Goal: Information Seeking & Learning: Understand process/instructions

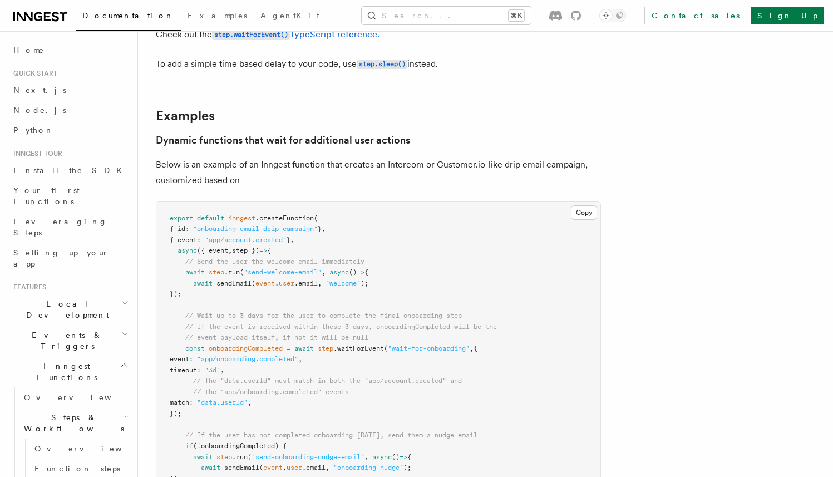
scroll to position [466, 0]
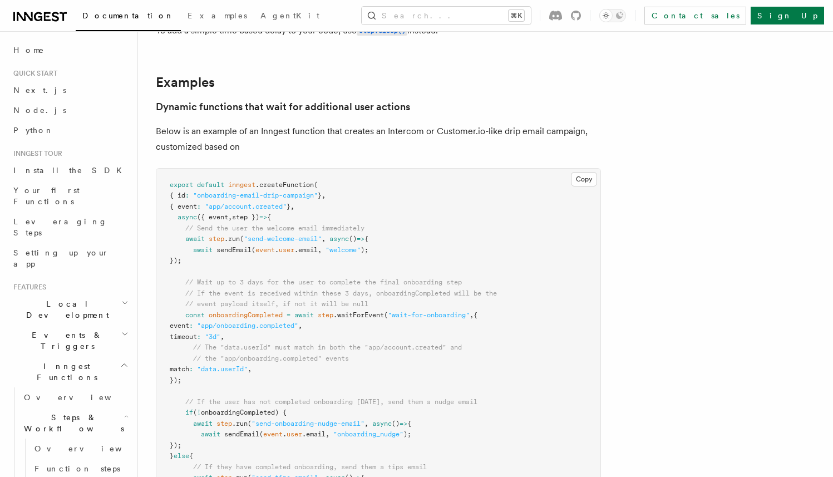
drag, startPoint x: 338, startPoint y: 317, endPoint x: 492, endPoint y: 321, distance: 153.7
click at [492, 321] on pre "export default inngest .createFunction ( { id : "onboarding-email-drip-campaign…" at bounding box center [378, 359] width 444 height 381
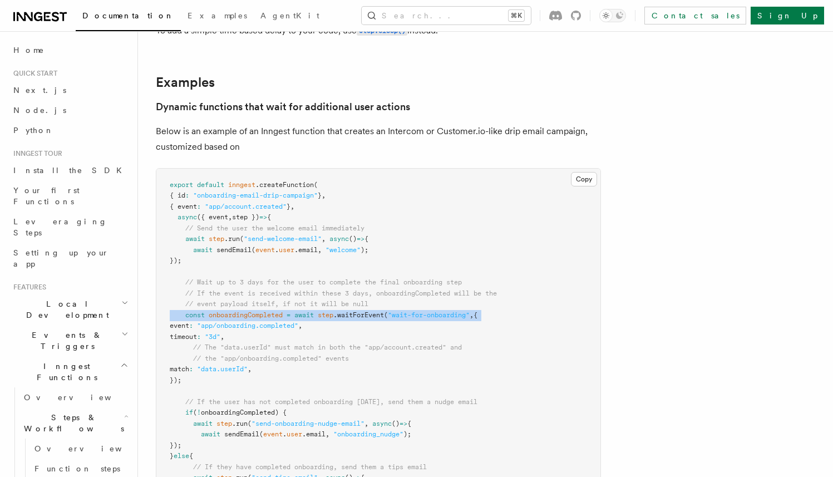
drag, startPoint x: 492, startPoint y: 321, endPoint x: 392, endPoint y: 347, distance: 102.9
click at [160, 313] on pre "export default inngest .createFunction ( { id : "onboarding-email-drip-campaign…" at bounding box center [378, 359] width 444 height 381
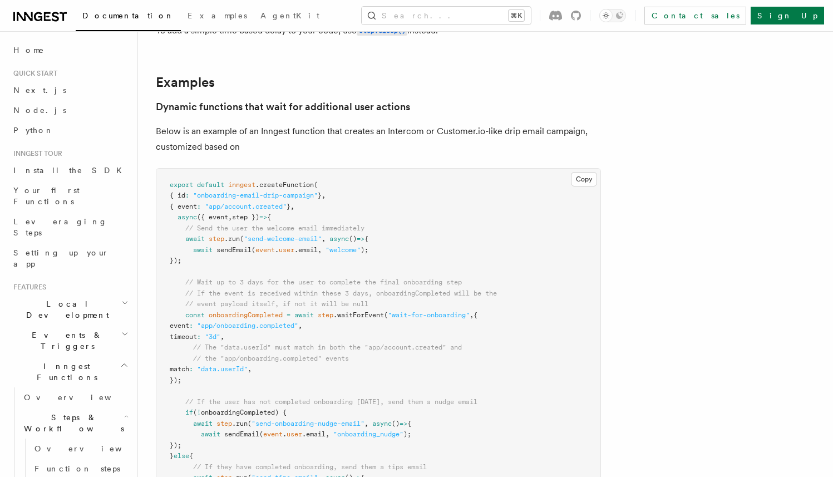
click at [410, 349] on span "// The "data.userId" must match in both the "app/account.created" and" at bounding box center [327, 348] width 269 height 8
drag, startPoint x: 251, startPoint y: 327, endPoint x: 441, endPoint y: 333, distance: 190.0
click at [441, 333] on pre "export default inngest .createFunction ( { id : "onboarding-email-drip-campaign…" at bounding box center [378, 359] width 444 height 381
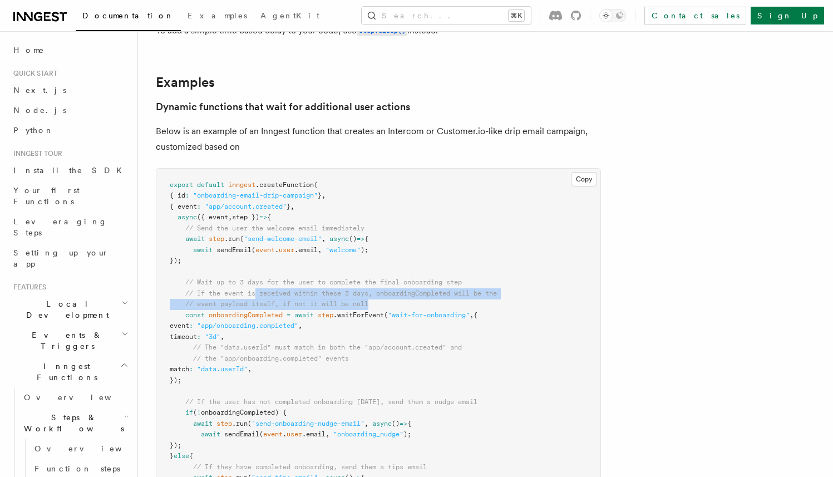
drag, startPoint x: 258, startPoint y: 292, endPoint x: 409, endPoint y: 301, distance: 151.1
click at [409, 301] on pre "export default inngest .createFunction ( { id : "onboarding-email-drip-campaign…" at bounding box center [378, 359] width 444 height 381
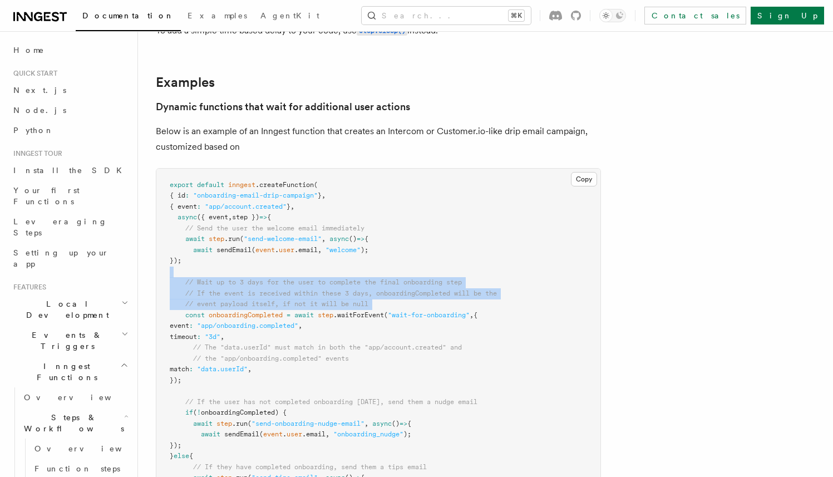
drag, startPoint x: 405, startPoint y: 302, endPoint x: 168, endPoint y: 278, distance: 238.4
click at [168, 278] on pre "export default inngest .createFunction ( { id : "onboarding-email-drip-campaign…" at bounding box center [378, 359] width 444 height 381
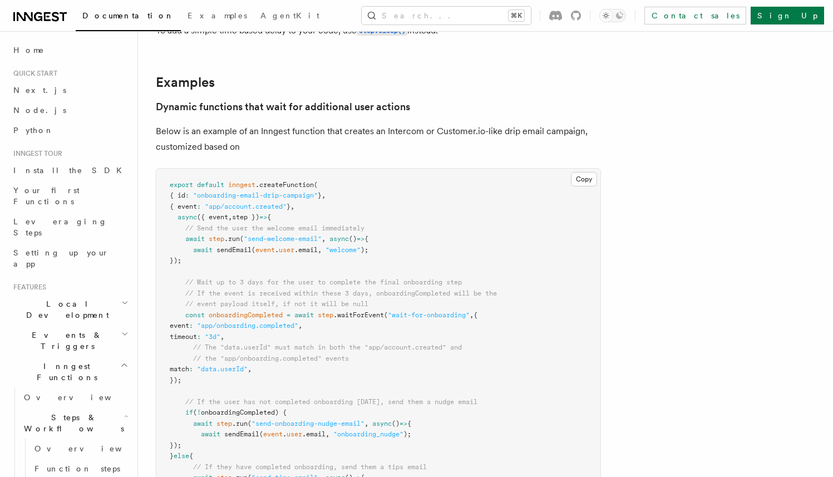
click at [243, 288] on pre "export default inngest .createFunction ( { id : "onboarding-email-drip-campaign…" at bounding box center [378, 359] width 444 height 381
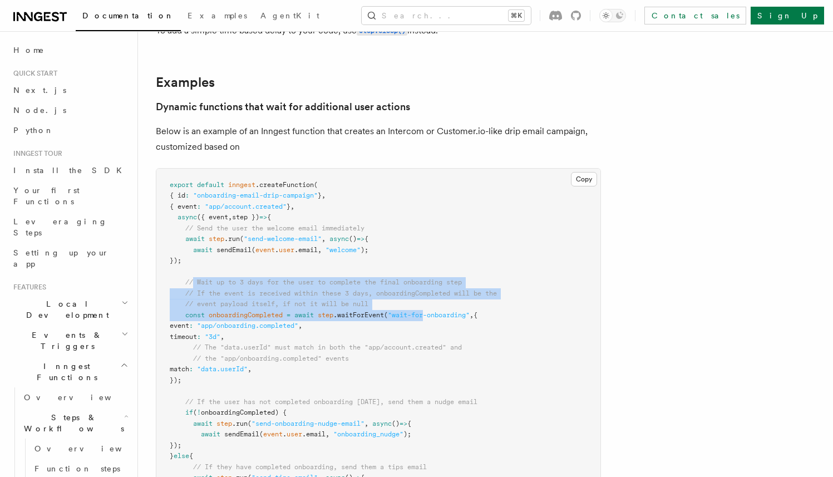
drag, startPoint x: 227, startPoint y: 285, endPoint x: 430, endPoint y: 314, distance: 205.3
click at [430, 313] on code "export default inngest .createFunction ( { id : "onboarding-email-drip-campaign…" at bounding box center [333, 358] width 327 height 355
click at [369, 311] on pre "export default inngest .createFunction ( { id : "onboarding-email-drip-campaign…" at bounding box center [378, 359] width 444 height 381
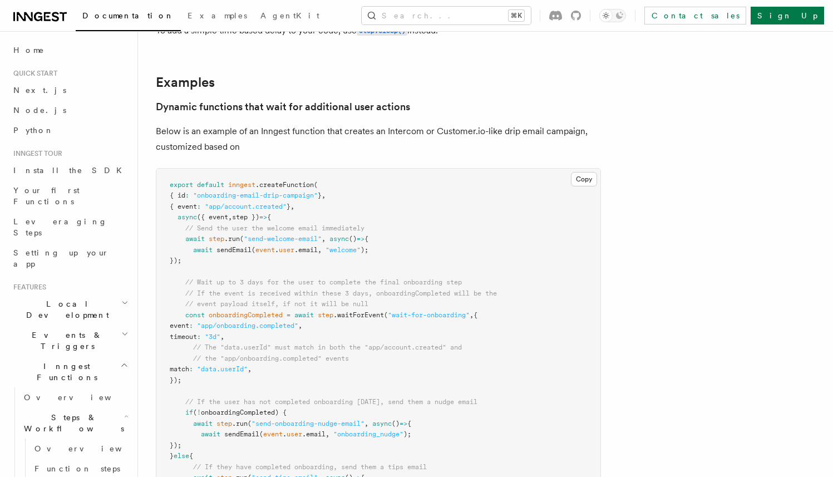
drag, startPoint x: 453, startPoint y: 295, endPoint x: 478, endPoint y: 298, distance: 24.7
click at [478, 297] on span "// If the event is received within these 3 days, onboardingCompleted will be the" at bounding box center [341, 294] width 312 height 8
drag, startPoint x: 464, startPoint y: 298, endPoint x: 209, endPoint y: 302, distance: 255.6
click at [212, 301] on pre "export default inngest .createFunction ( { id : "onboarding-email-drip-campaign…" at bounding box center [378, 359] width 444 height 381
click at [207, 305] on span "// event payload itself, if not it will be null" at bounding box center [276, 304] width 183 height 8
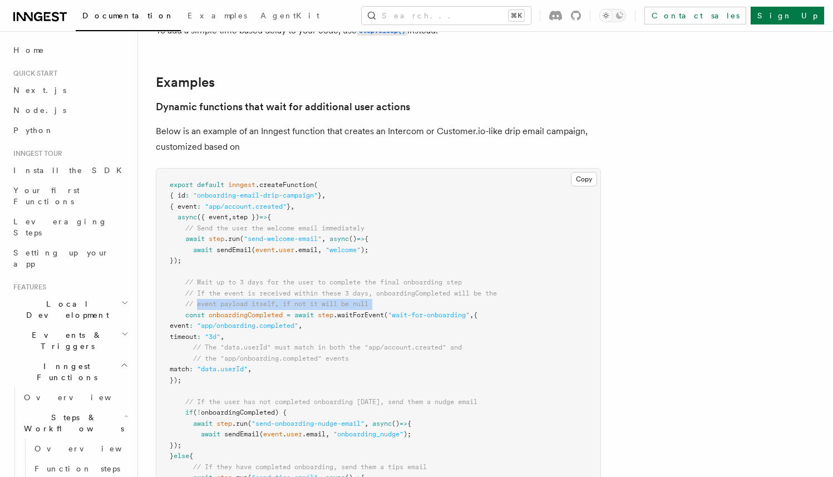
drag, startPoint x: 207, startPoint y: 305, endPoint x: 392, endPoint y: 308, distance: 185.4
click at [391, 308] on pre "export default inngest .createFunction ( { id : "onboarding-email-drip-campaign…" at bounding box center [378, 359] width 444 height 381
click at [392, 308] on pre "export default inngest .createFunction ( { id : "onboarding-email-drip-campaign…" at bounding box center [378, 359] width 444 height 381
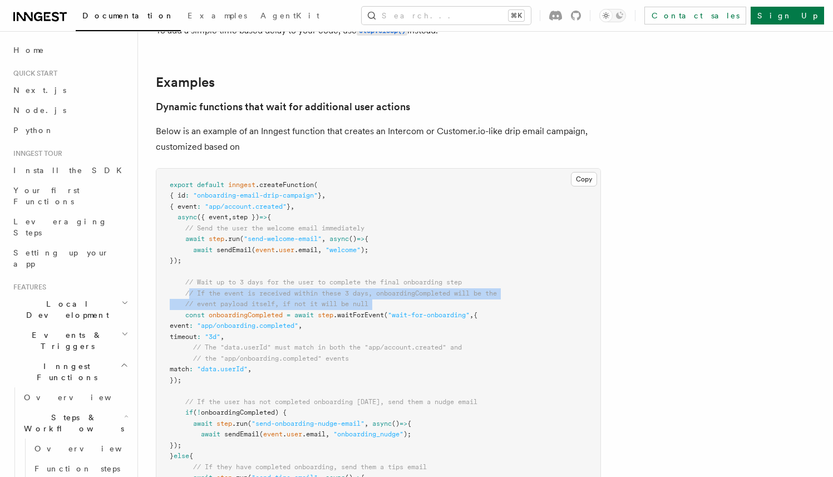
drag, startPoint x: 392, startPoint y: 308, endPoint x: 190, endPoint y: 296, distance: 202.5
click at [190, 296] on pre "export default inngest .createFunction ( { id : "onboarding-email-drip-campaign…" at bounding box center [378, 359] width 444 height 381
click at [190, 296] on span "// If the event is received within these 3 days, onboardingCompleted will be the" at bounding box center [341, 294] width 312 height 8
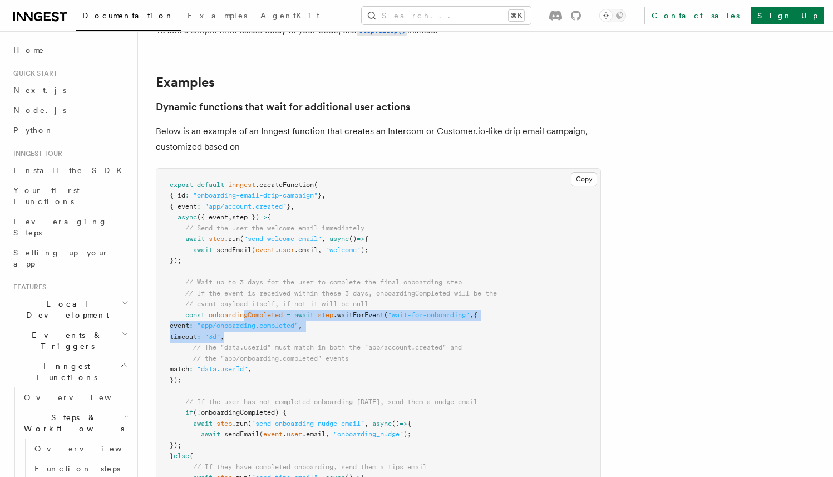
drag, startPoint x: 369, startPoint y: 331, endPoint x: 428, endPoint y: 335, distance: 59.1
click at [428, 335] on pre "export default inngest .createFunction ( { id : "onboarding-email-drip-campaign…" at bounding box center [378, 359] width 444 height 381
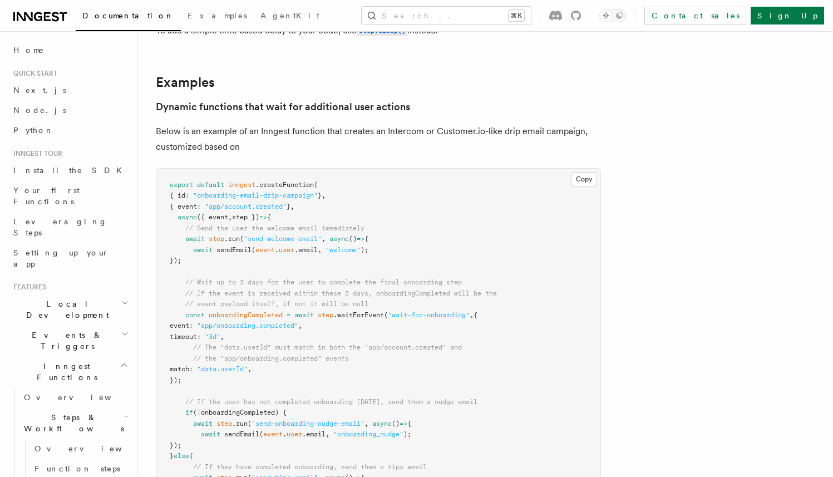
click at [368, 317] on span ".waitForEvent" at bounding box center [358, 315] width 51 height 8
click at [432, 317] on span ""wait-for-onboarding"" at bounding box center [429, 315] width 82 height 8
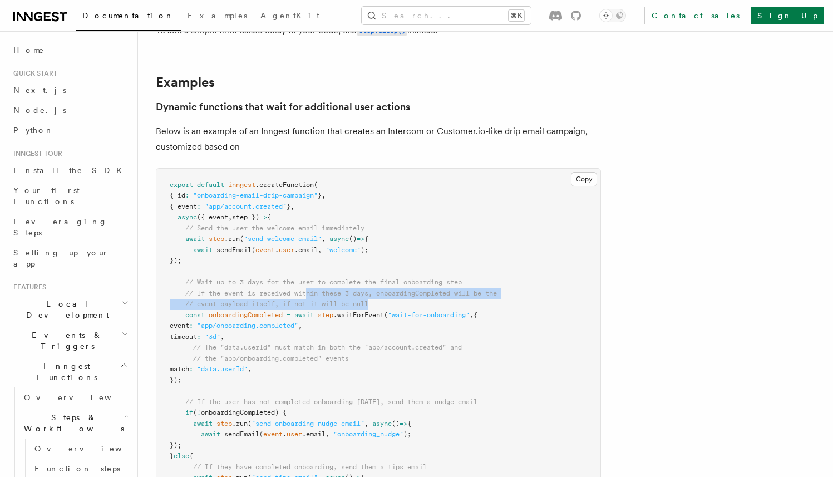
drag, startPoint x: 309, startPoint y: 293, endPoint x: 489, endPoint y: 303, distance: 180.7
click at [487, 303] on pre "export default inngest .createFunction ( { id : "onboarding-email-drip-campaign…" at bounding box center [378, 359] width 444 height 381
click at [489, 303] on pre "export default inngest .createFunction ( { id : "onboarding-email-drip-campaign…" at bounding box center [378, 359] width 444 height 381
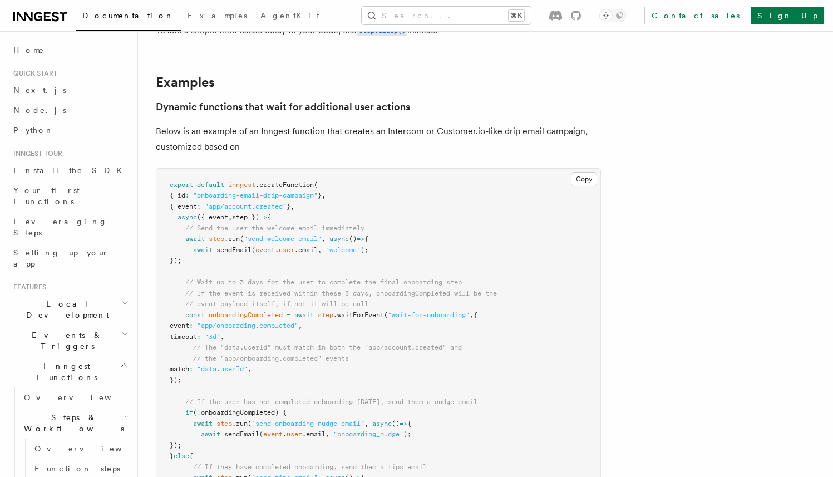
click at [428, 295] on span "// If the event is received within these 3 days, onboardingCompleted will be the" at bounding box center [341, 294] width 312 height 8
click at [339, 300] on pre "export default inngest .createFunction ( { id : "onboarding-email-drip-campaign…" at bounding box center [378, 359] width 444 height 381
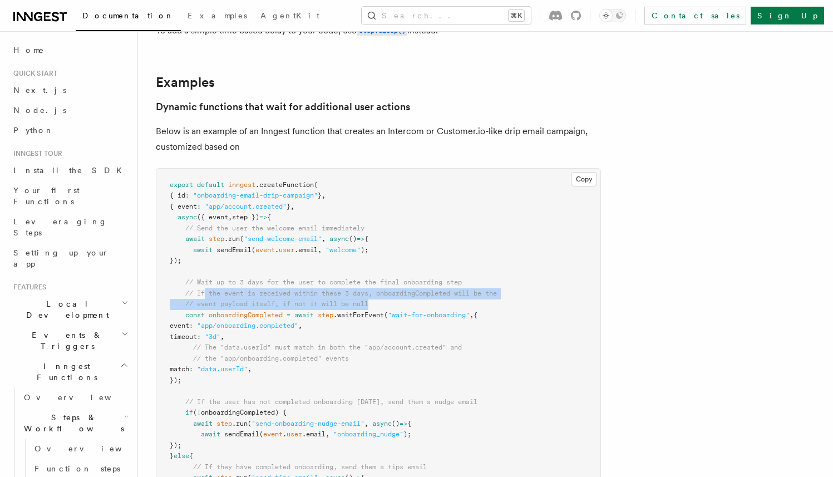
drag, startPoint x: 210, startPoint y: 293, endPoint x: 504, endPoint y: 302, distance: 294.1
click at [504, 302] on pre "export default inngest .createFunction ( { id : "onboarding-email-drip-campaign…" at bounding box center [378, 359] width 444 height 381
click at [514, 303] on pre "export default inngest .createFunction ( { id : "onboarding-email-drip-campaign…" at bounding box center [378, 359] width 444 height 381
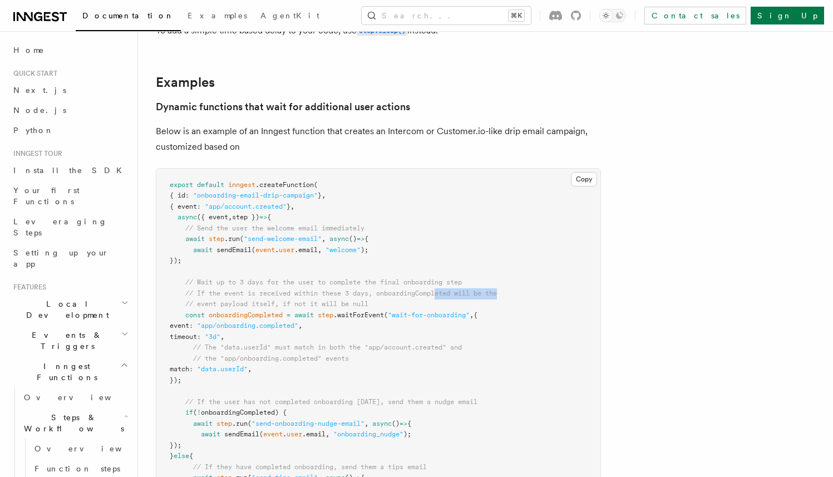
drag, startPoint x: 510, startPoint y: 294, endPoint x: 442, endPoint y: 291, distance: 68.6
click at [442, 291] on pre "export default inngest .createFunction ( { id : "onboarding-email-drip-campaign…" at bounding box center [378, 359] width 444 height 381
click at [442, 291] on span "// If the event is received within these 3 days, onboardingCompleted will be the" at bounding box center [341, 294] width 312 height 8
click at [441, 291] on span "// If the event is received within these 3 days, onboardingCompleted will be the" at bounding box center [341, 294] width 312 height 8
click at [497, 297] on span "// If the event is received within these 3 days, onboardingCompleted will be the" at bounding box center [341, 294] width 312 height 8
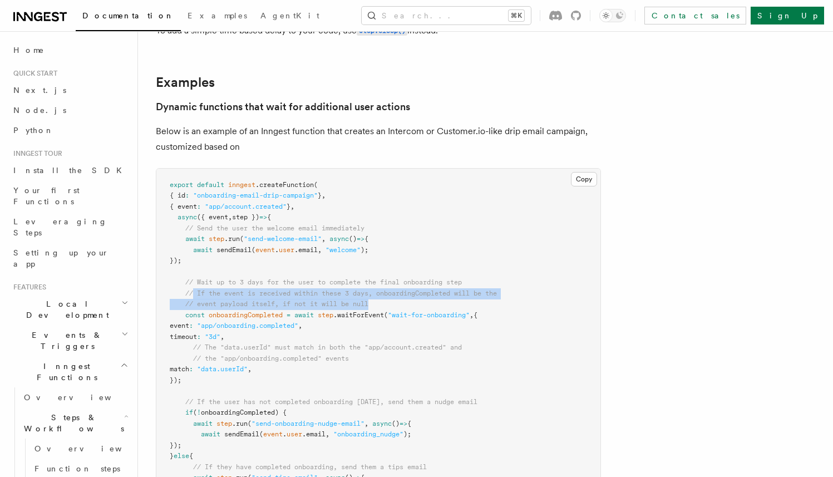
drag, startPoint x: 222, startPoint y: 300, endPoint x: 195, endPoint y: 296, distance: 27.5
click at [195, 296] on pre "export default inngest .createFunction ( { id : "onboarding-email-drip-campaign…" at bounding box center [378, 359] width 444 height 381
click at [195, 296] on span "// If the event is received within these 3 days, onboardingCompleted will be the" at bounding box center [341, 294] width 312 height 8
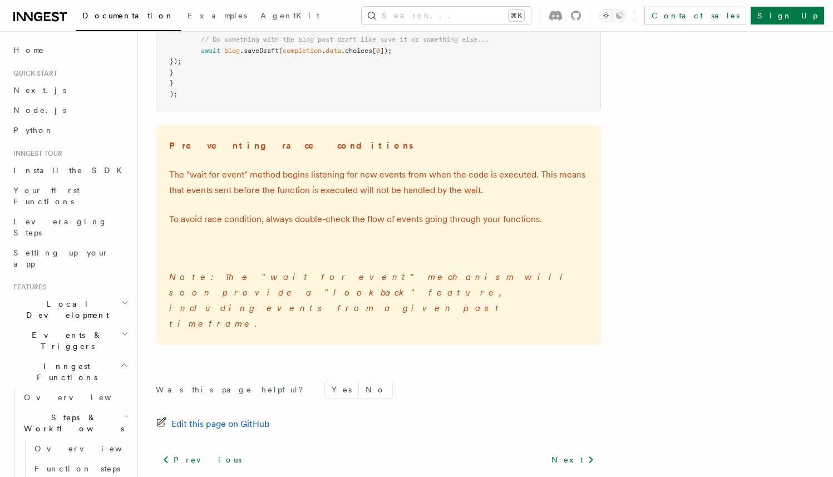
scroll to position [1563, 0]
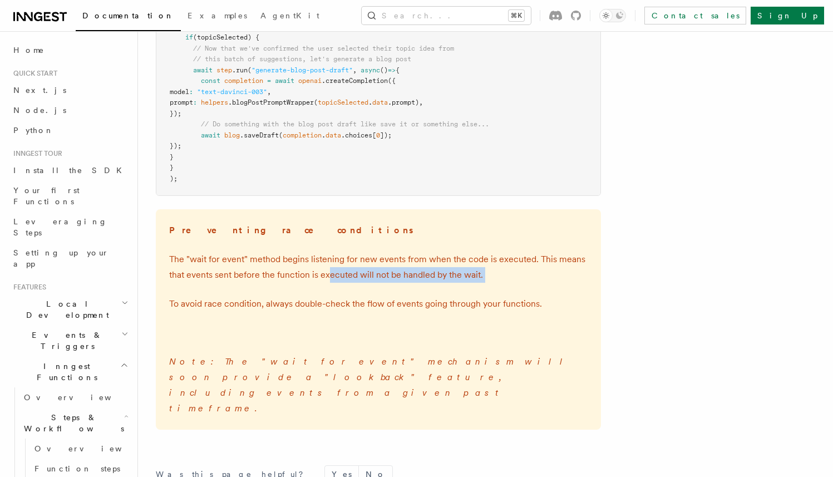
drag, startPoint x: 327, startPoint y: 277, endPoint x: 480, endPoint y: 285, distance: 153.3
click at [479, 285] on div "Preventing race conditions The "wait for event" method begins listening for new…" at bounding box center [378, 319] width 445 height 220
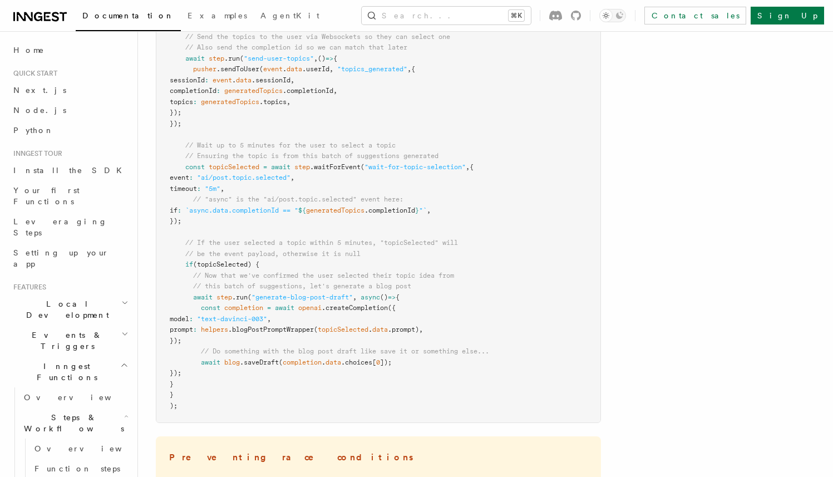
scroll to position [1252, 0]
